Goal: Transaction & Acquisition: Purchase product/service

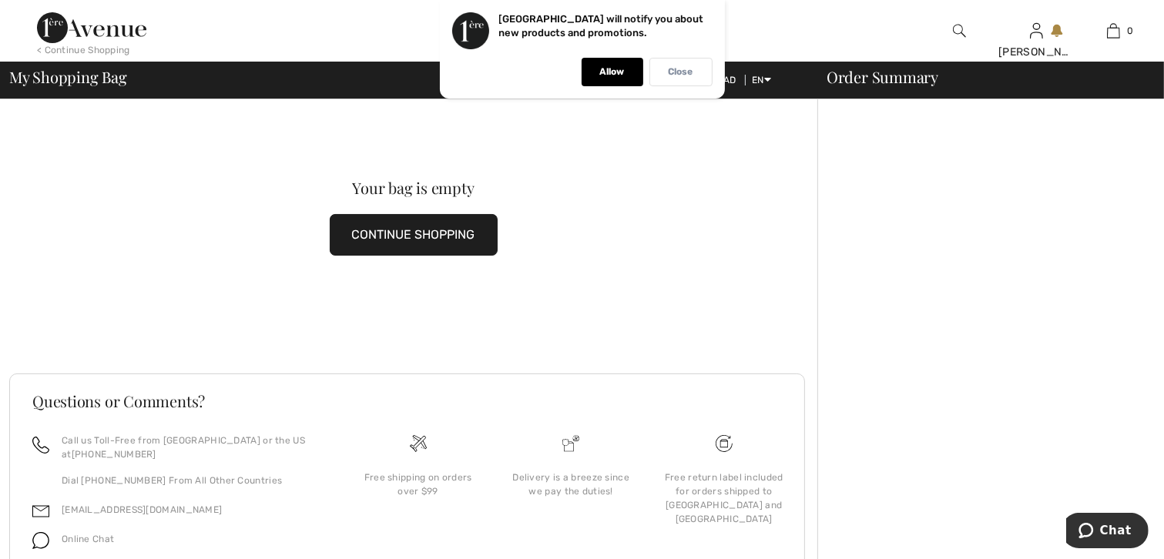
click at [661, 73] on div "Close" at bounding box center [681, 72] width 63 height 29
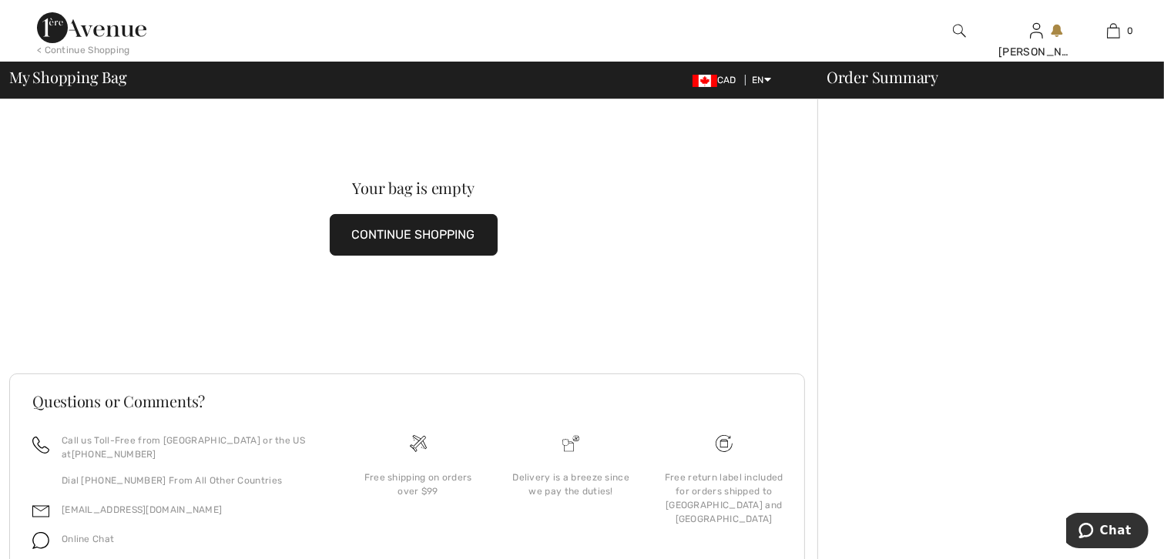
click at [474, 232] on button "CONTINUE SHOPPING" at bounding box center [414, 235] width 168 height 42
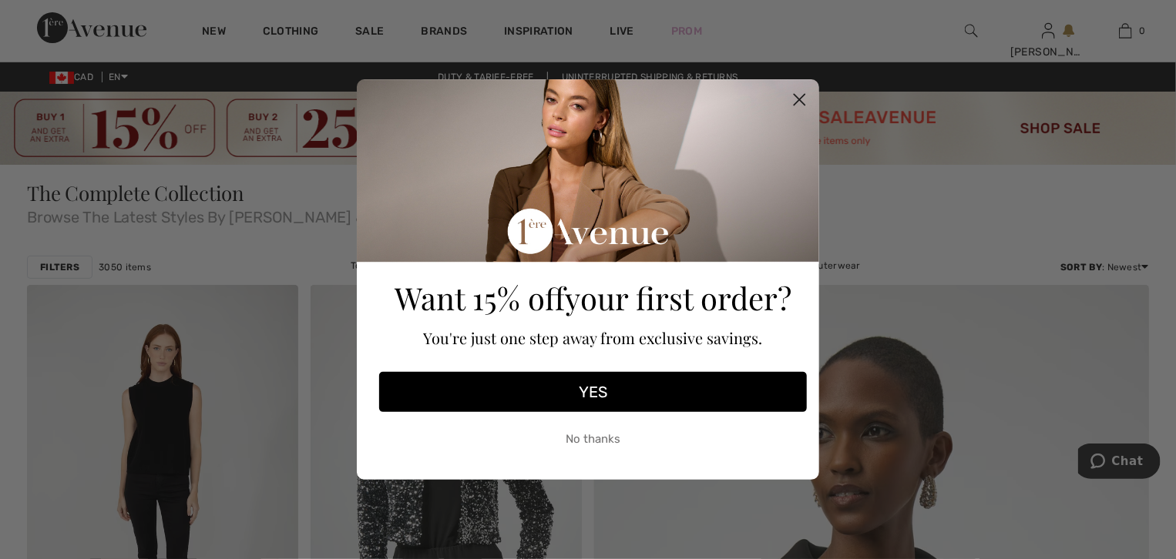
click at [799, 96] on circle "Close dialog" at bounding box center [799, 99] width 25 height 25
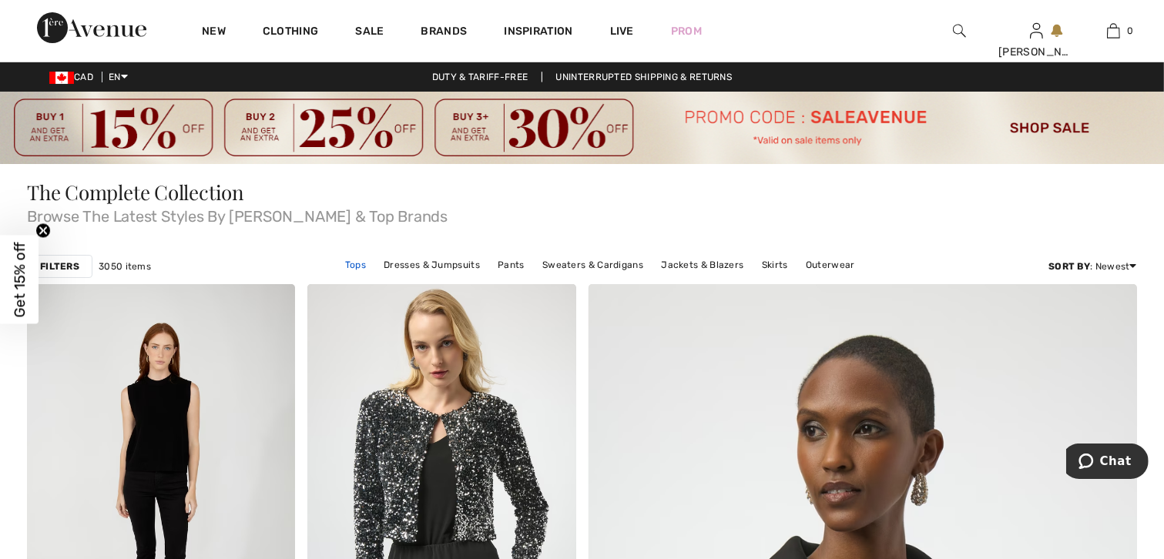
click at [358, 260] on link "Tops" at bounding box center [355, 265] width 36 height 20
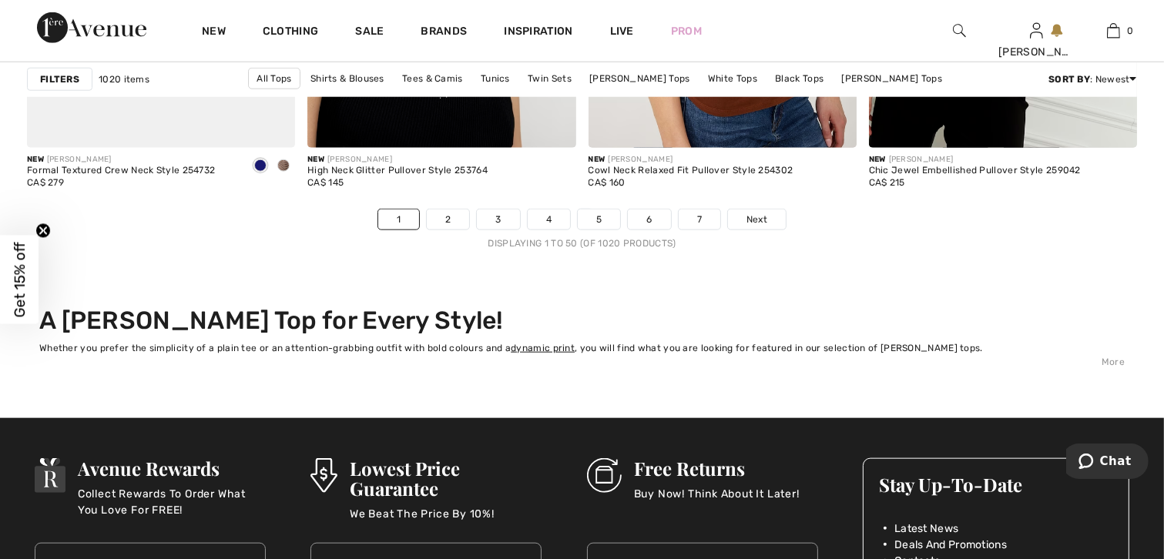
scroll to position [7474, 0]
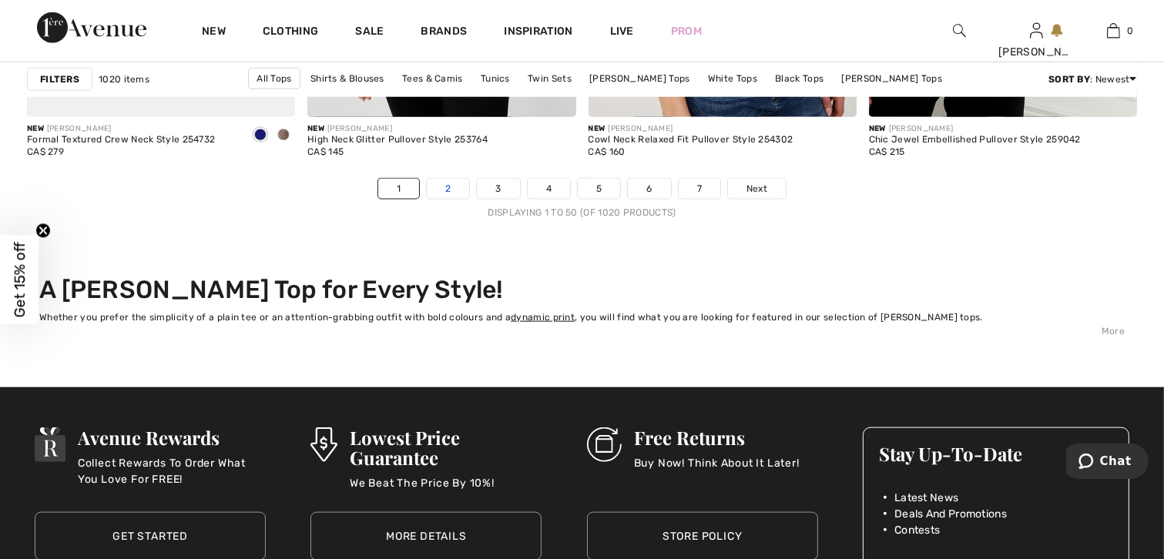
click at [455, 190] on link "2" at bounding box center [448, 189] width 42 height 20
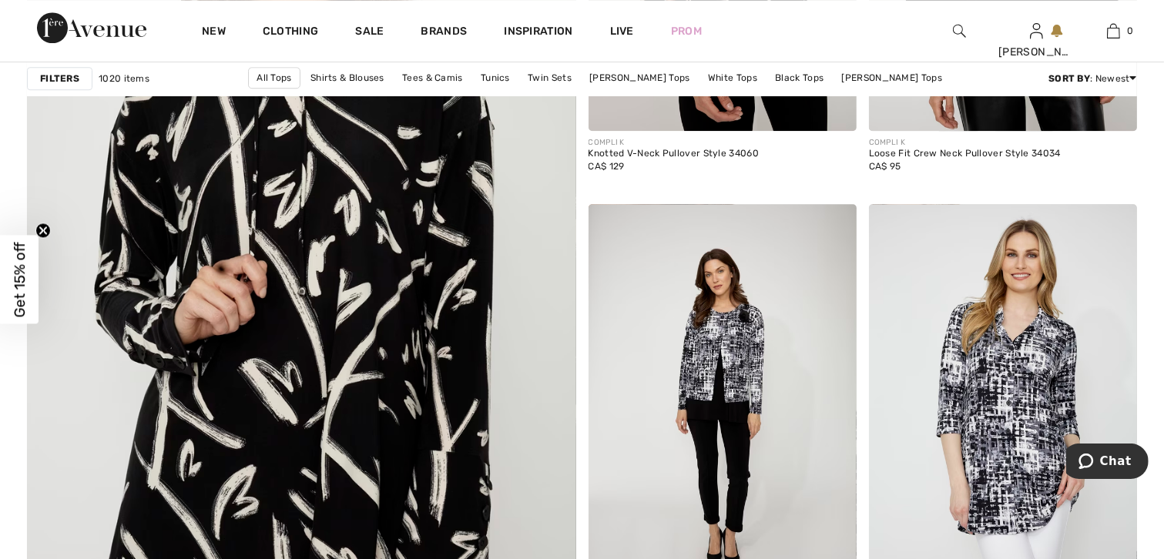
scroll to position [4546, 0]
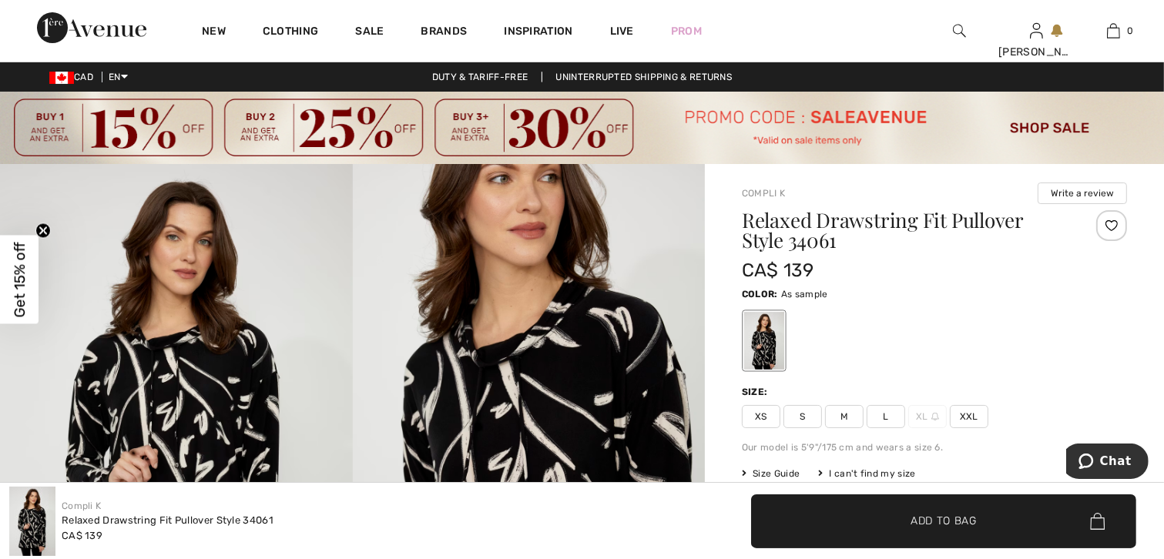
click at [963, 421] on span "XXL" at bounding box center [969, 416] width 39 height 23
click at [968, 520] on span "Add to Bag" at bounding box center [944, 521] width 66 height 16
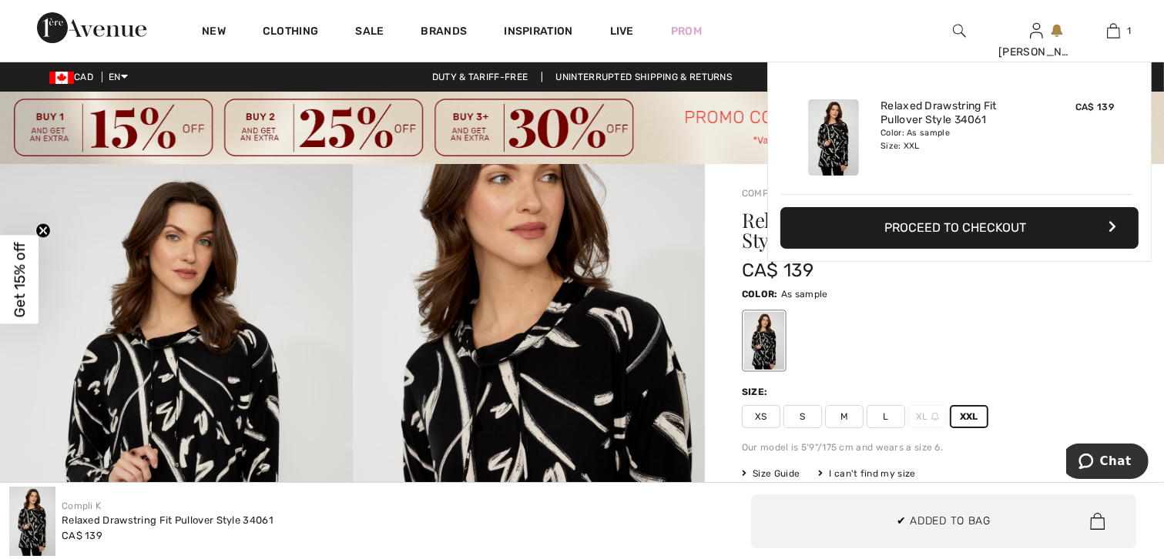
click at [725, 515] on div "✔ Added to Bag Add to Bag" at bounding box center [874, 522] width 564 height 54
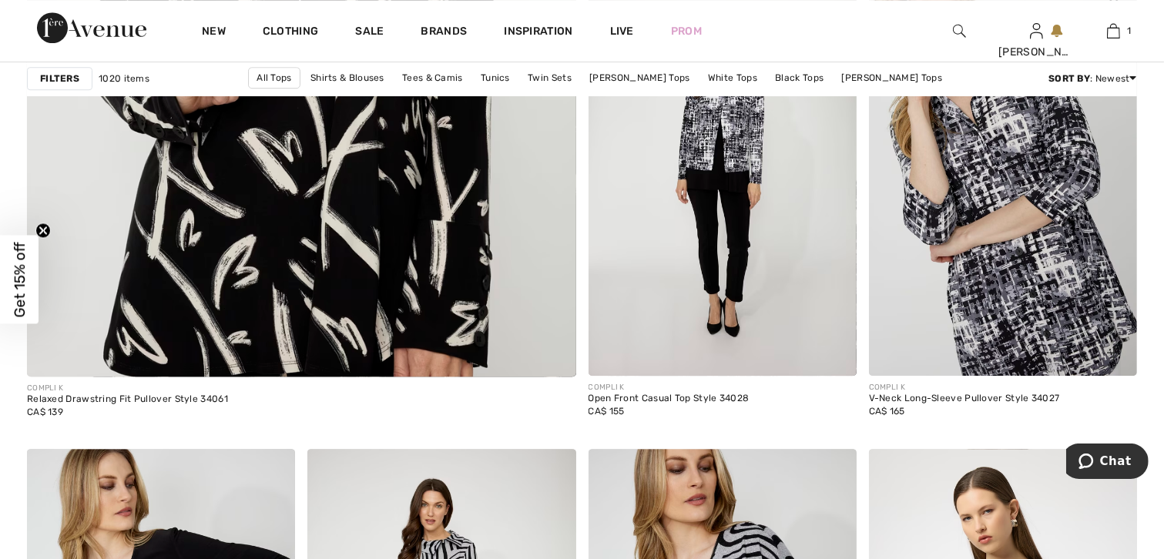
scroll to position [4546, 0]
click at [1028, 260] on img at bounding box center [1003, 174] width 268 height 402
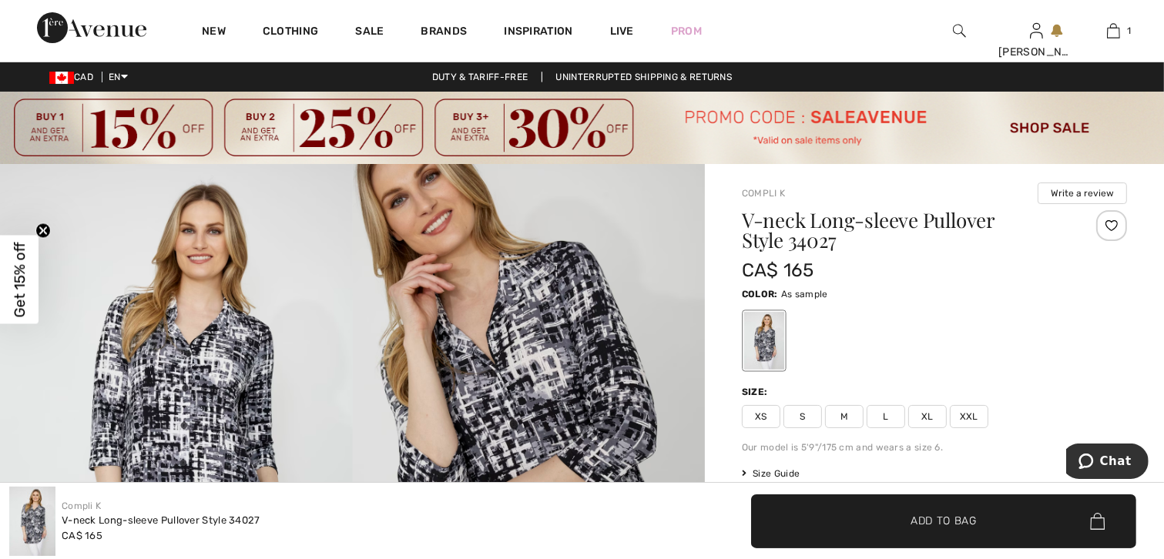
click at [967, 418] on span "XXL" at bounding box center [969, 416] width 39 height 23
click at [945, 519] on span "Add to Bag" at bounding box center [944, 521] width 66 height 16
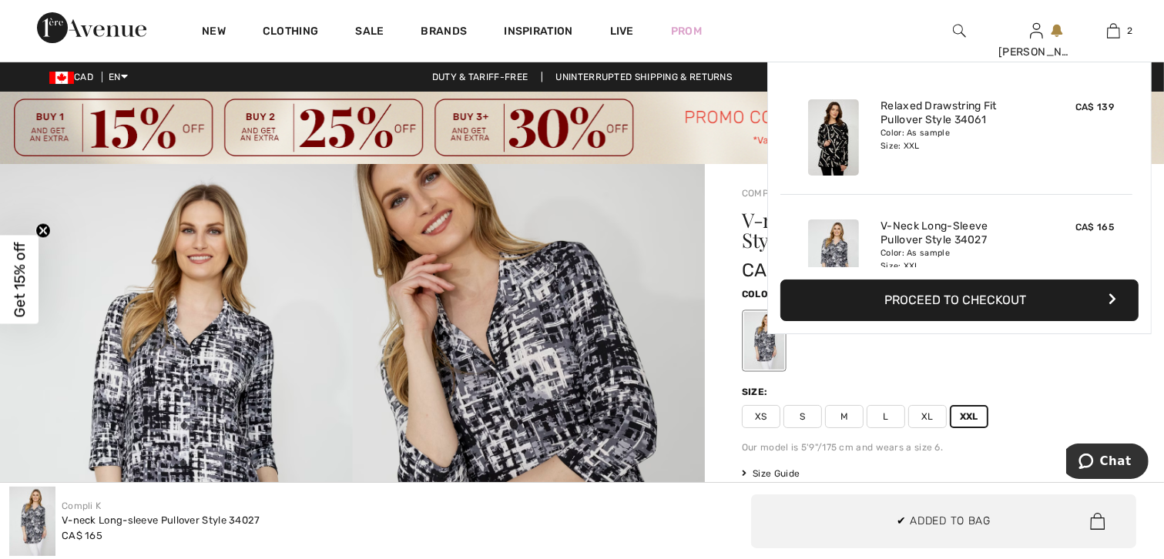
scroll to position [47, 0]
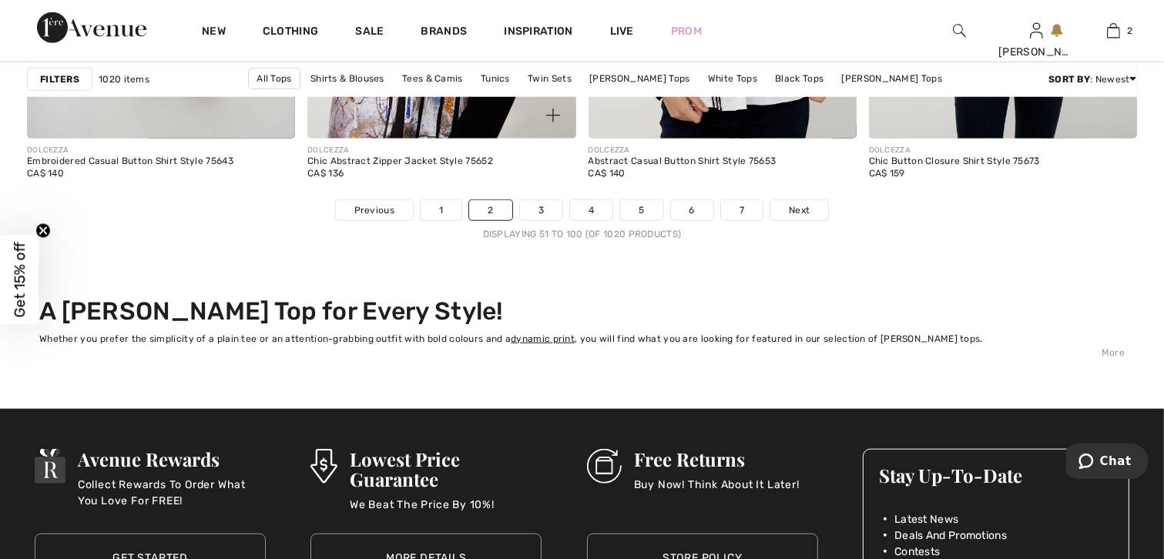
scroll to position [7397, 0]
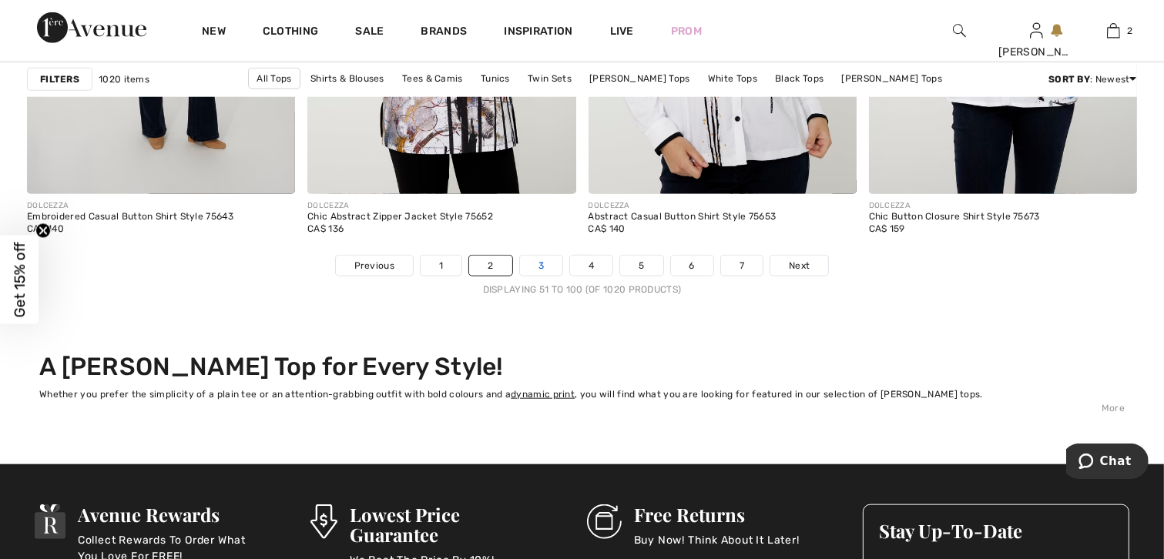
click at [536, 263] on link "3" at bounding box center [541, 266] width 42 height 20
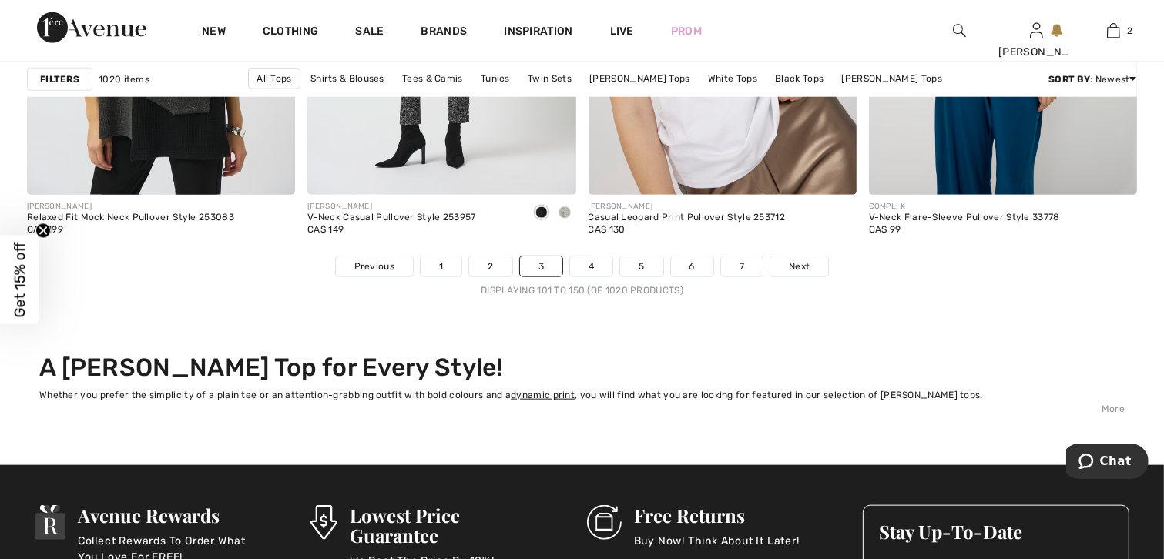
scroll to position [7397, 0]
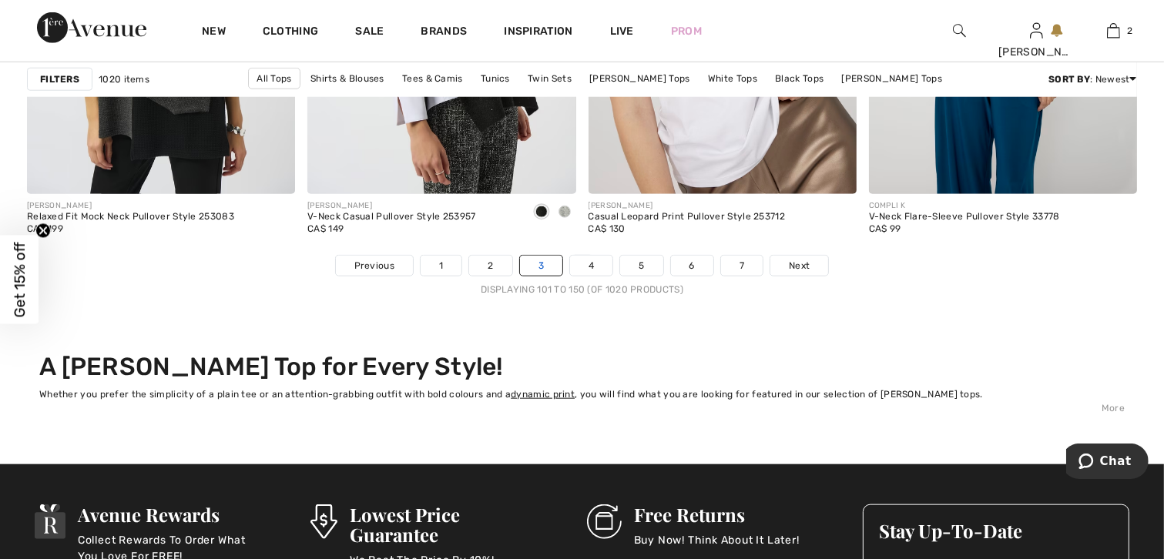
click at [538, 266] on link "3" at bounding box center [541, 266] width 42 height 20
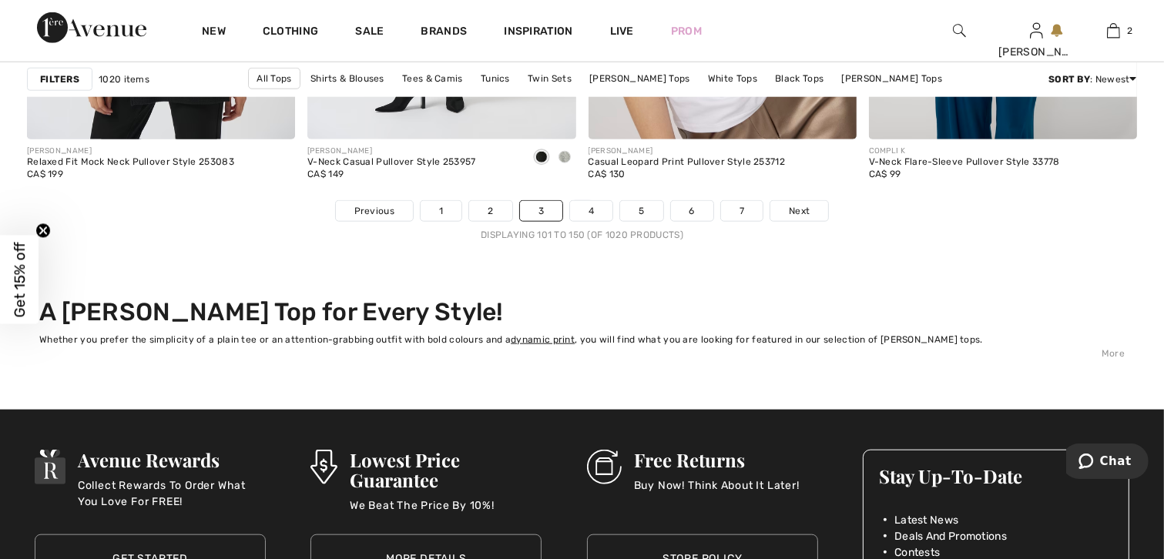
scroll to position [7474, 0]
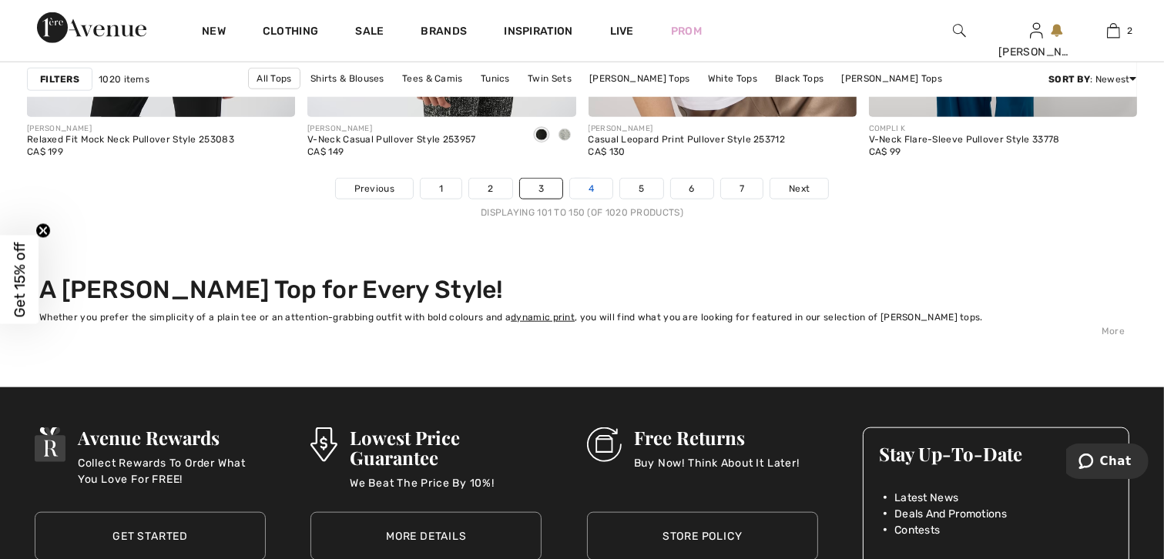
click at [591, 186] on link "4" at bounding box center [591, 189] width 42 height 20
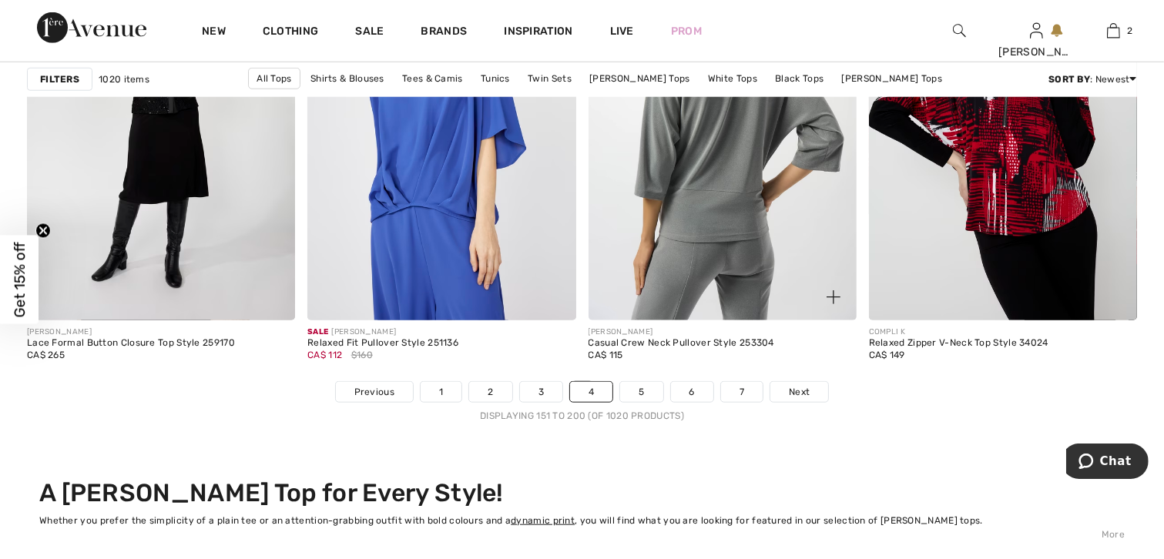
scroll to position [7320, 0]
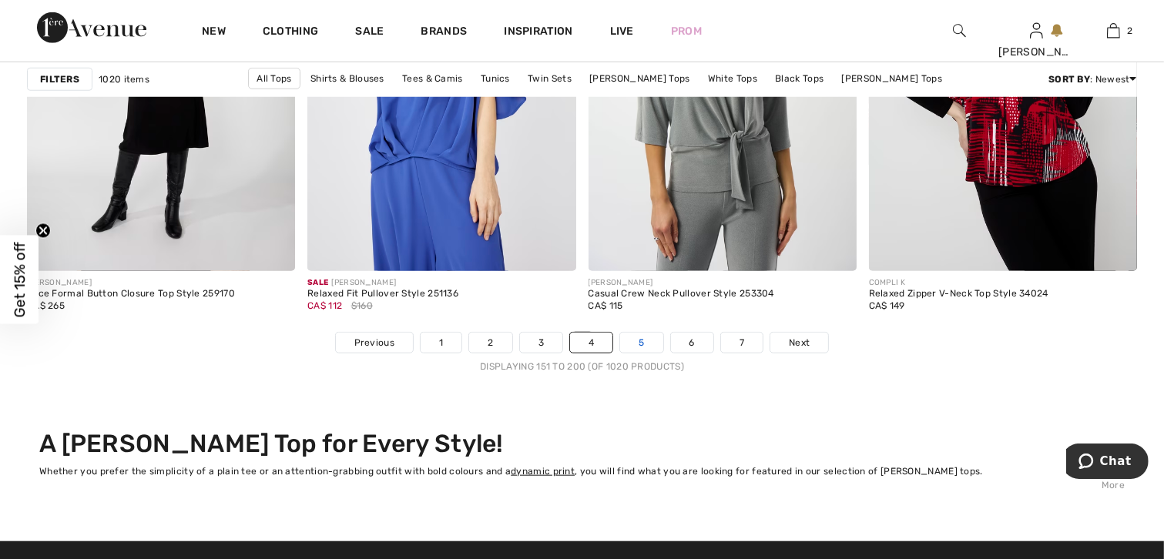
click at [640, 340] on link "5" at bounding box center [641, 343] width 42 height 20
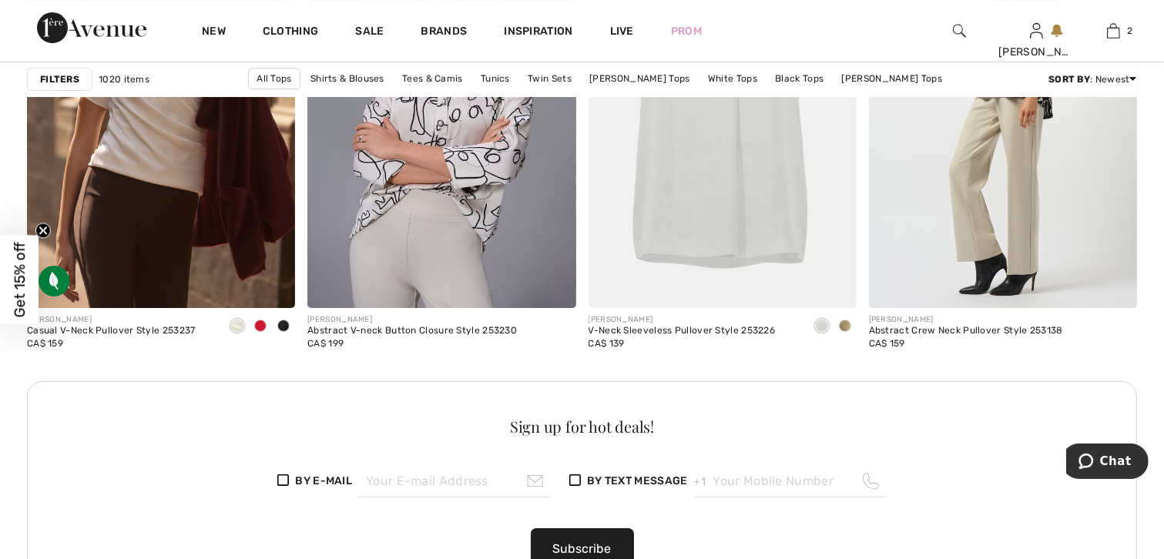
scroll to position [5393, 0]
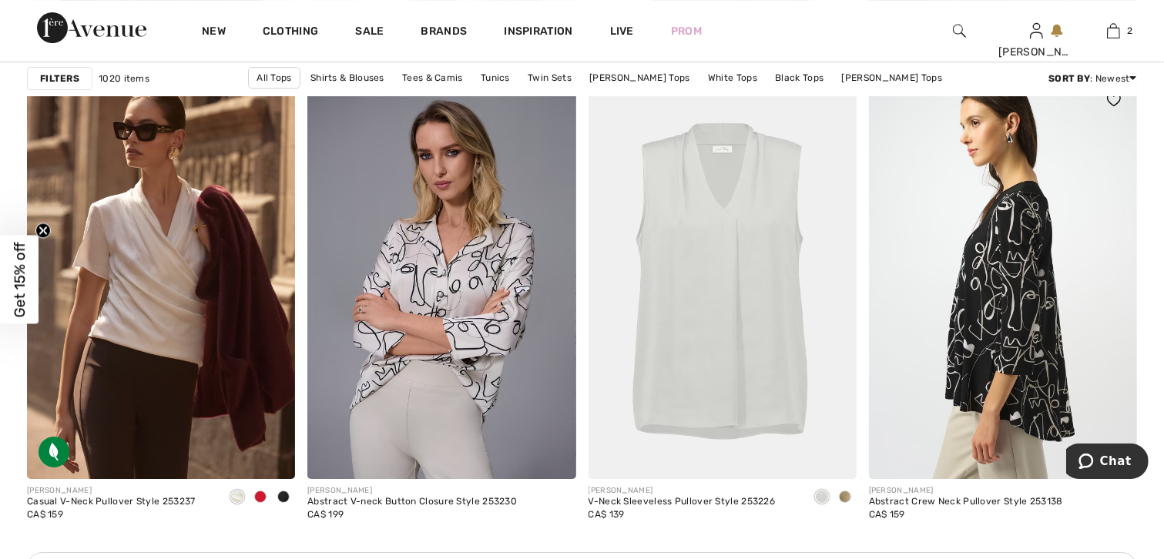
click at [1059, 256] on img at bounding box center [1003, 278] width 268 height 402
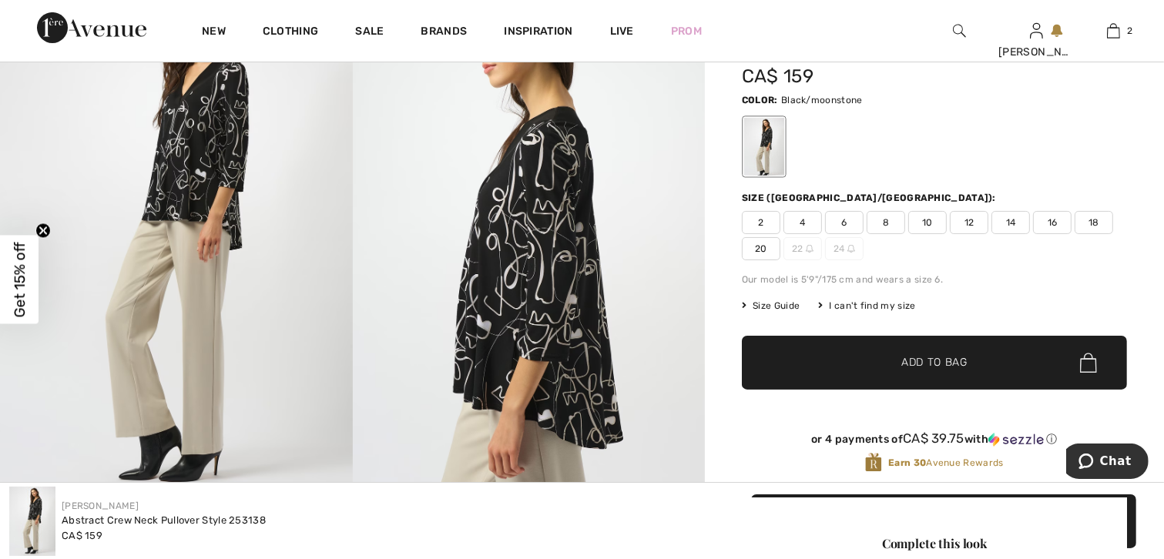
scroll to position [231, 0]
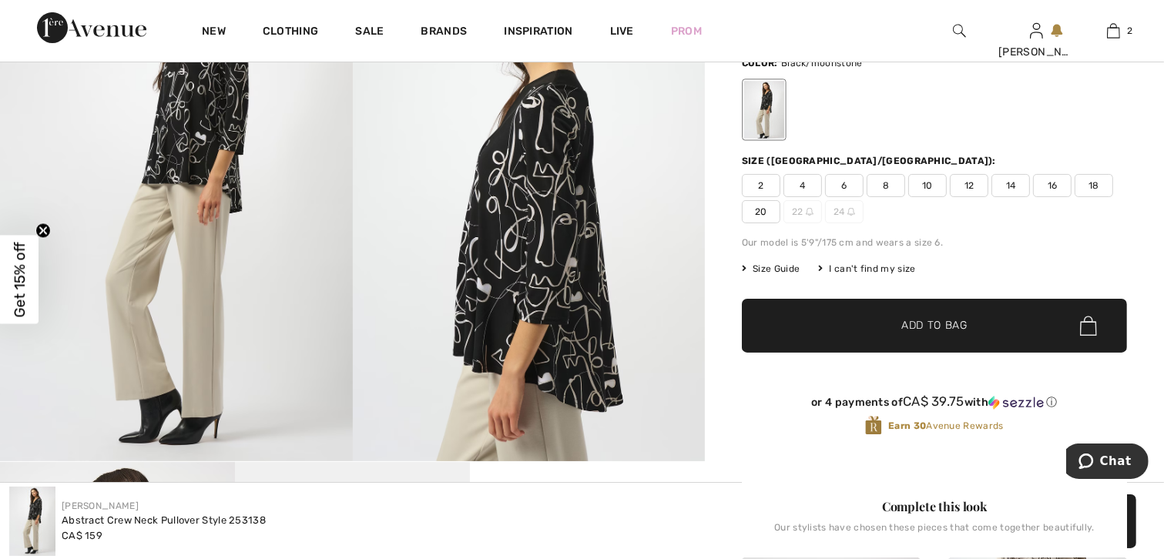
click at [1092, 180] on span "18" at bounding box center [1094, 185] width 39 height 23
click at [981, 332] on span "✔ Added to Bag Add to Bag" at bounding box center [934, 326] width 385 height 54
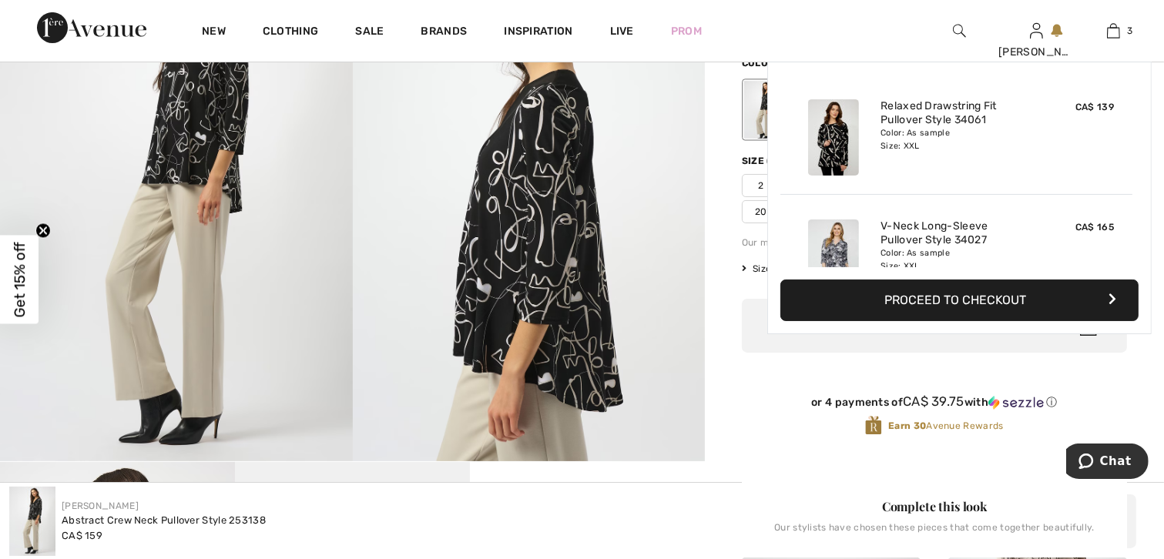
scroll to position [166, 0]
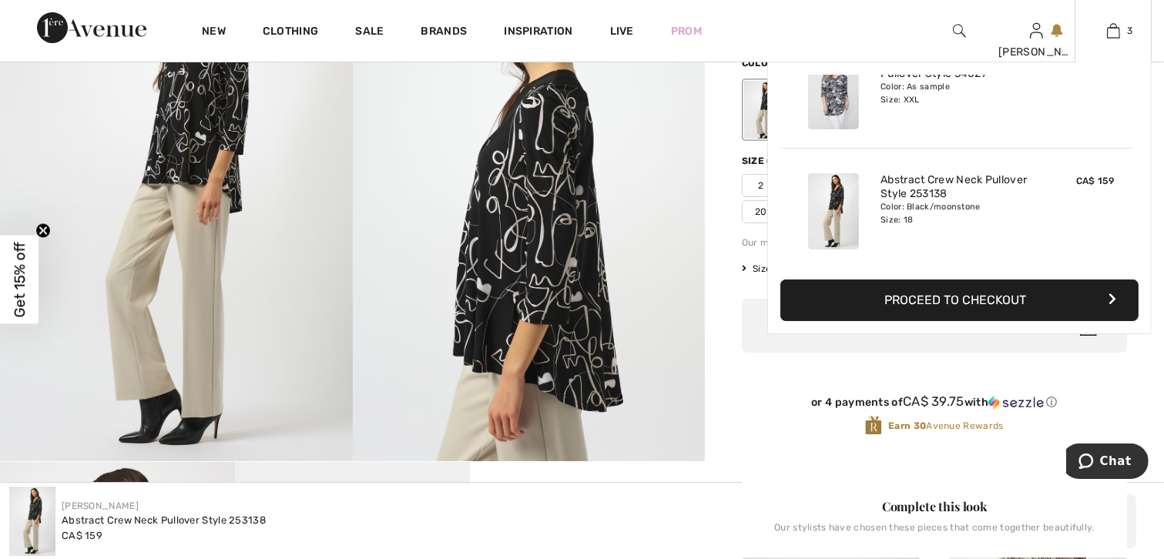
click at [999, 300] on button "Proceed to Checkout" at bounding box center [960, 301] width 358 height 42
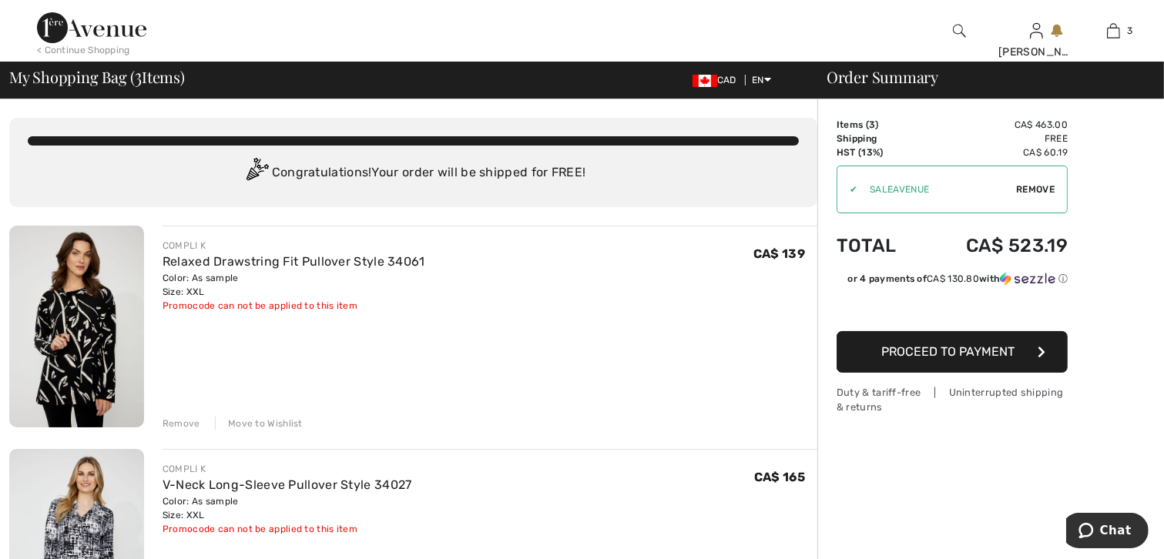
click at [951, 349] on span "Proceed to Payment" at bounding box center [948, 351] width 133 height 15
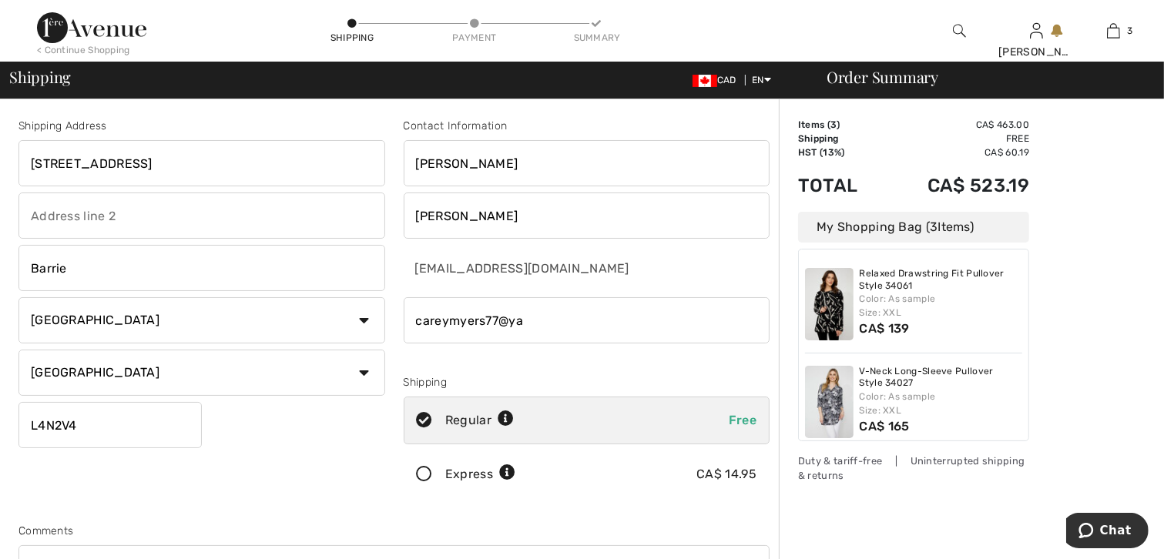
drag, startPoint x: 539, startPoint y: 318, endPoint x: 288, endPoint y: 307, distance: 251.4
click at [288, 307] on div "Shipping Address 7 Woodcrest Road Barrie Country Canada United States Afghanist…" at bounding box center [394, 414] width 770 height 667
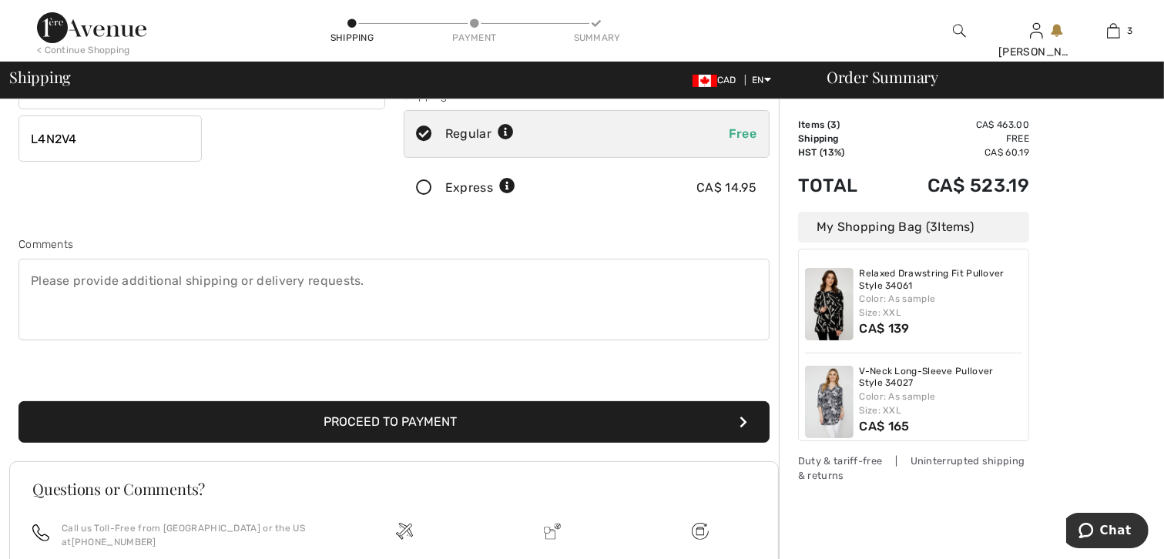
scroll to position [308, 0]
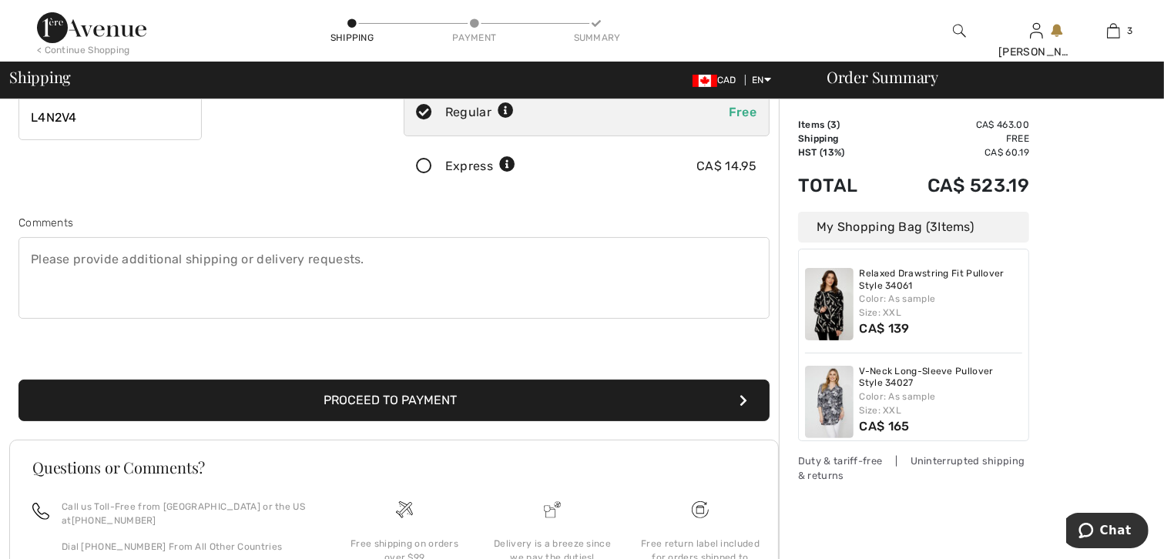
type input "7058284583"
click at [559, 404] on button "Proceed to Payment" at bounding box center [393, 401] width 751 height 42
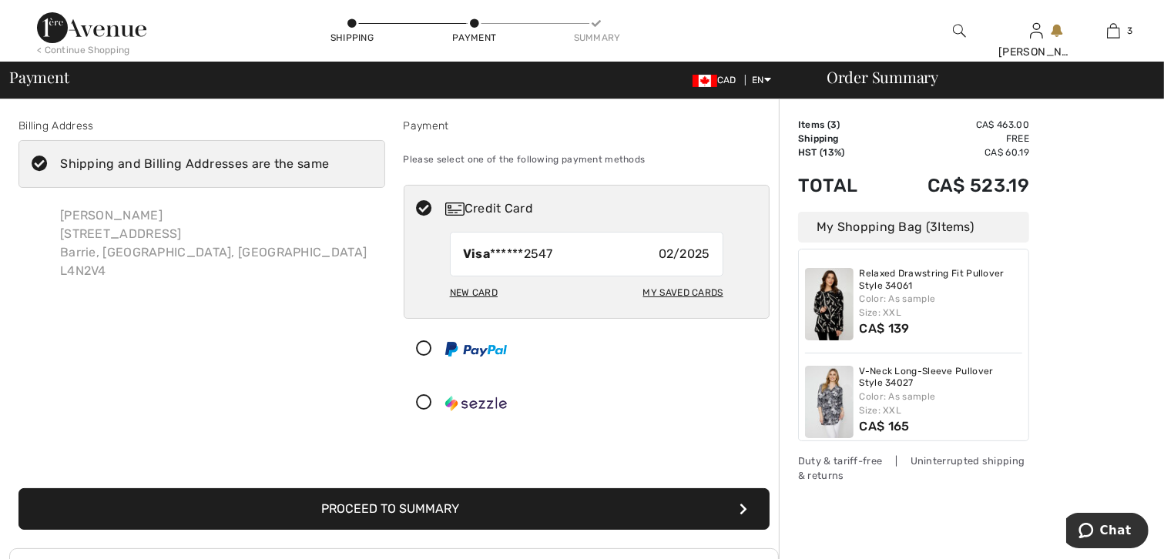
click at [505, 515] on button "Proceed to Summary" at bounding box center [393, 509] width 751 height 42
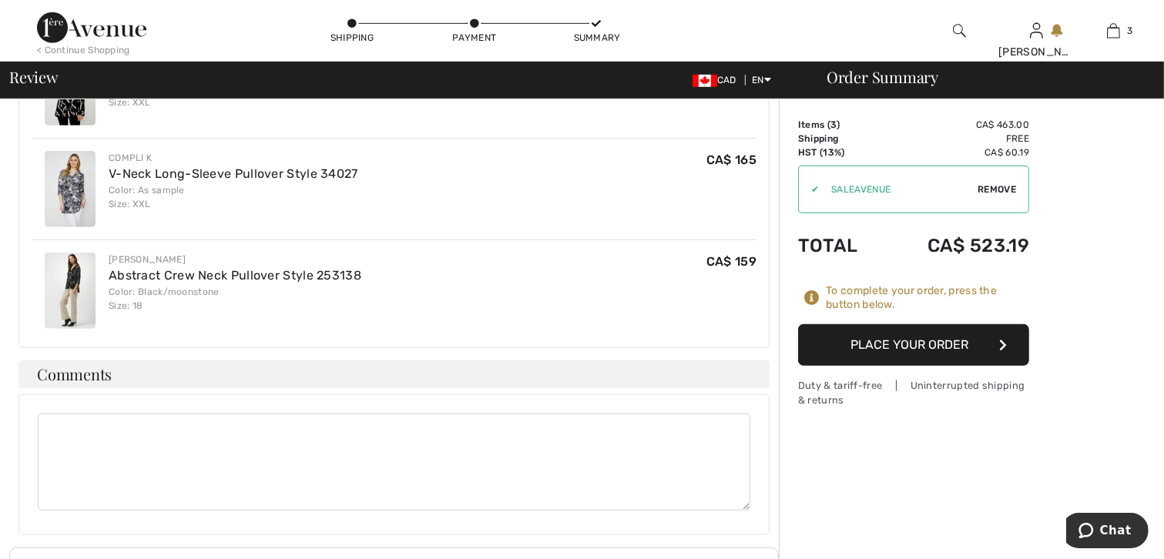
scroll to position [865, 0]
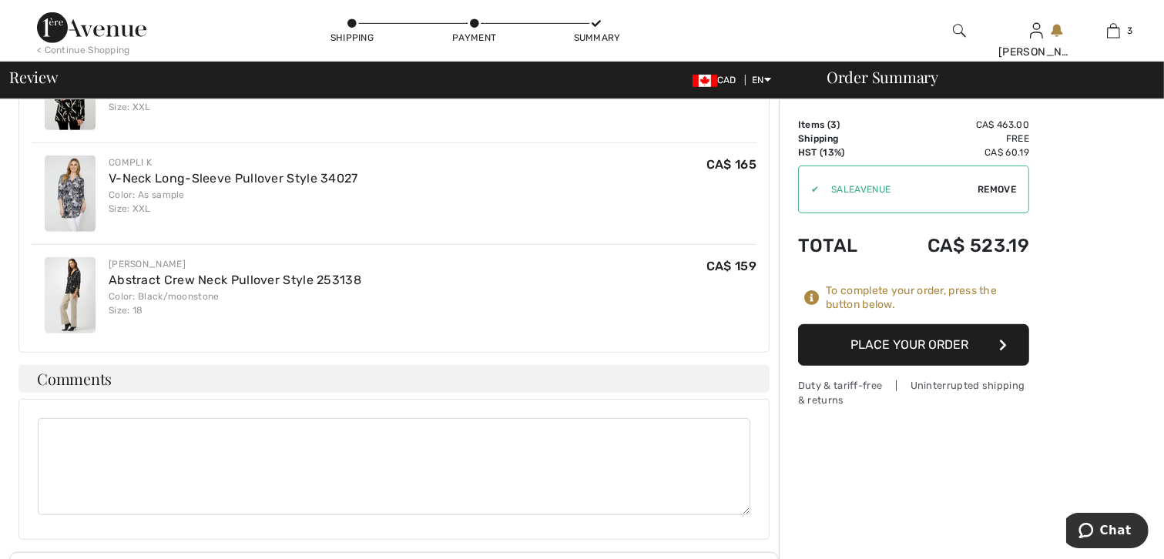
click at [413, 441] on textarea at bounding box center [394, 466] width 713 height 97
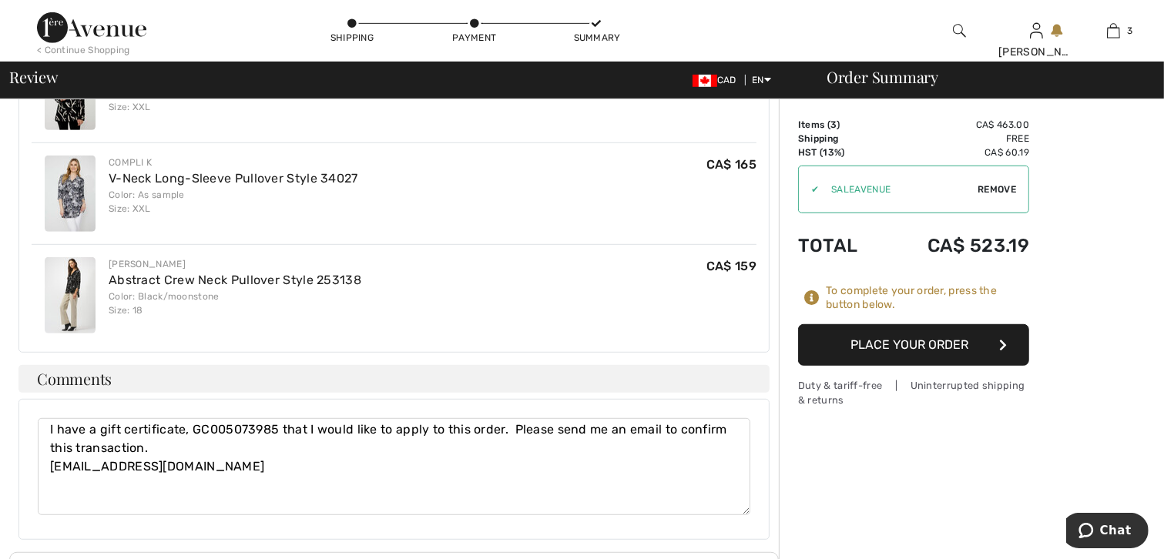
click at [101, 418] on textarea "I have a gift certificate, GC005073985 that I would like to apply to this order…" at bounding box center [394, 466] width 713 height 97
type textarea "I have a $50 gift certificate, GC005073985 that I would like to apply to this o…"
click at [856, 349] on button "Place Your Order" at bounding box center [913, 345] width 231 height 42
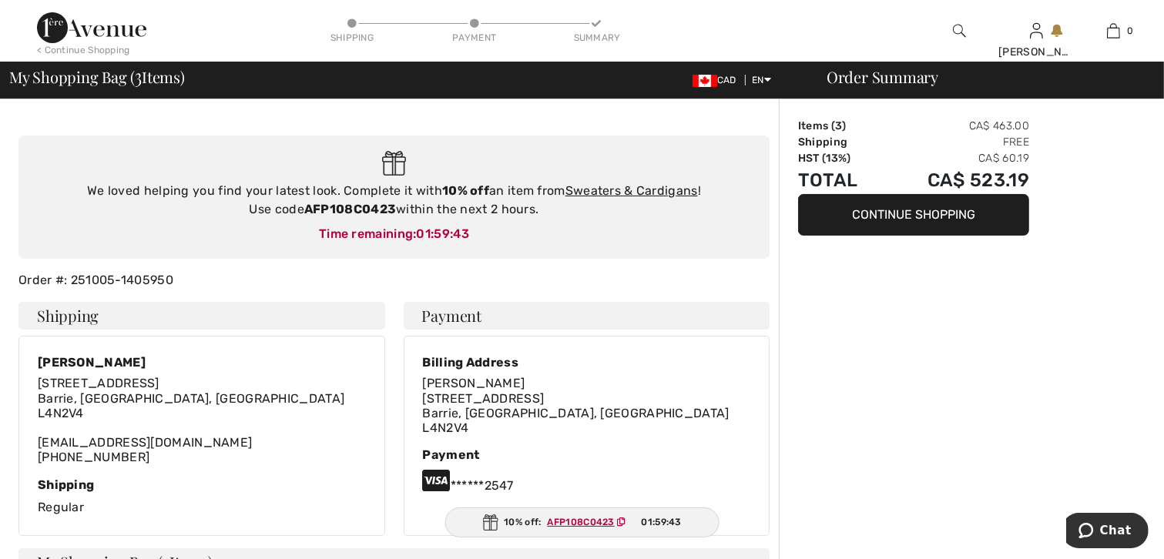
scroll to position [77, 0]
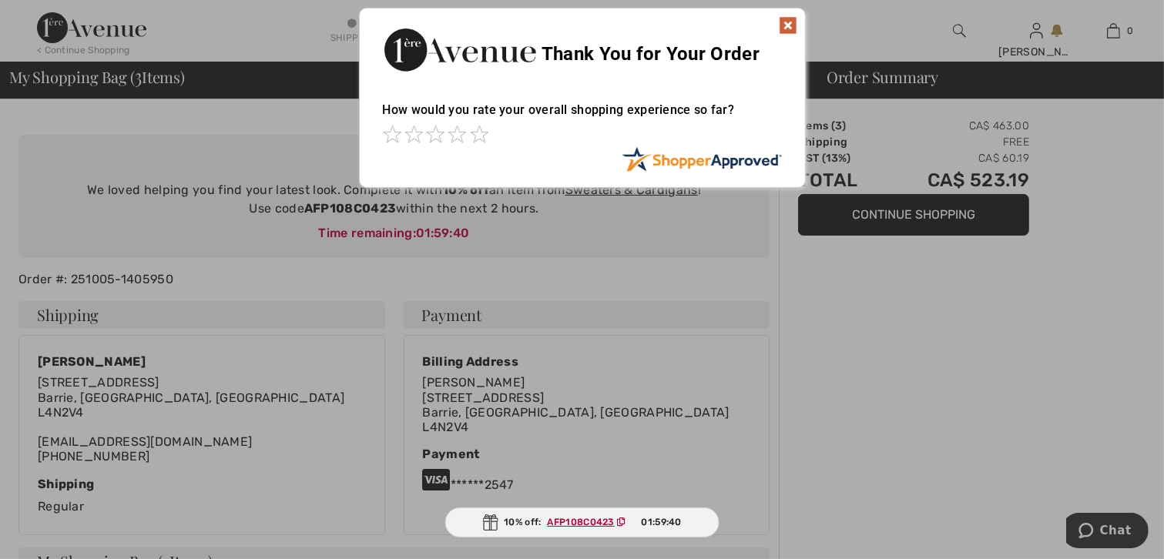
click at [791, 28] on img at bounding box center [788, 25] width 18 height 18
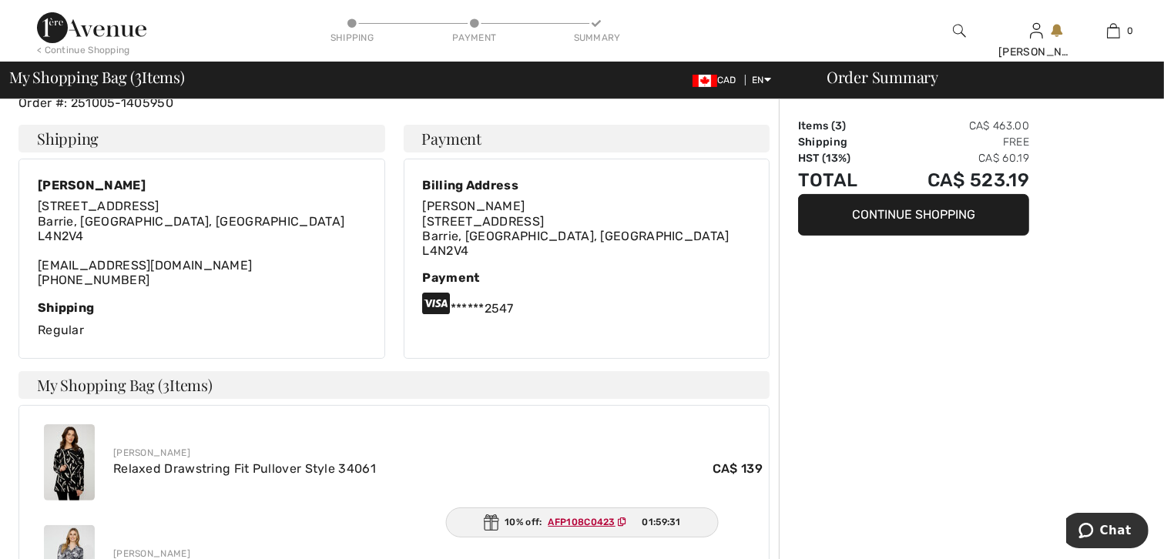
scroll to position [0, 0]
